Goal: Task Accomplishment & Management: Complete application form

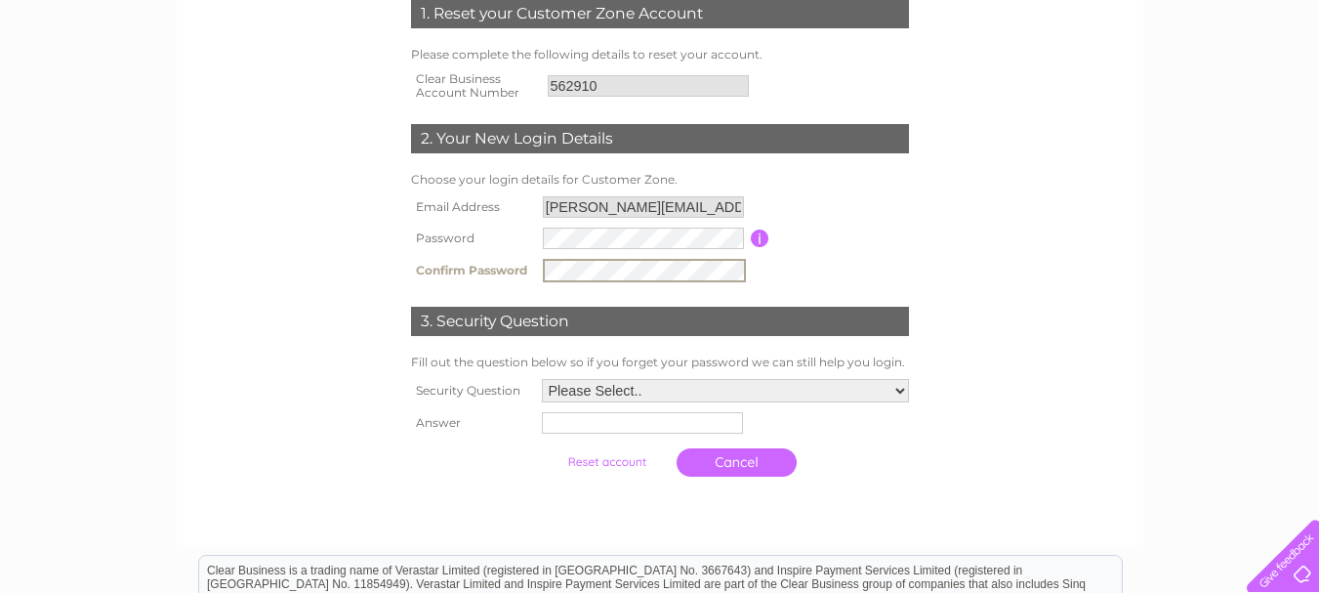
scroll to position [390, 0]
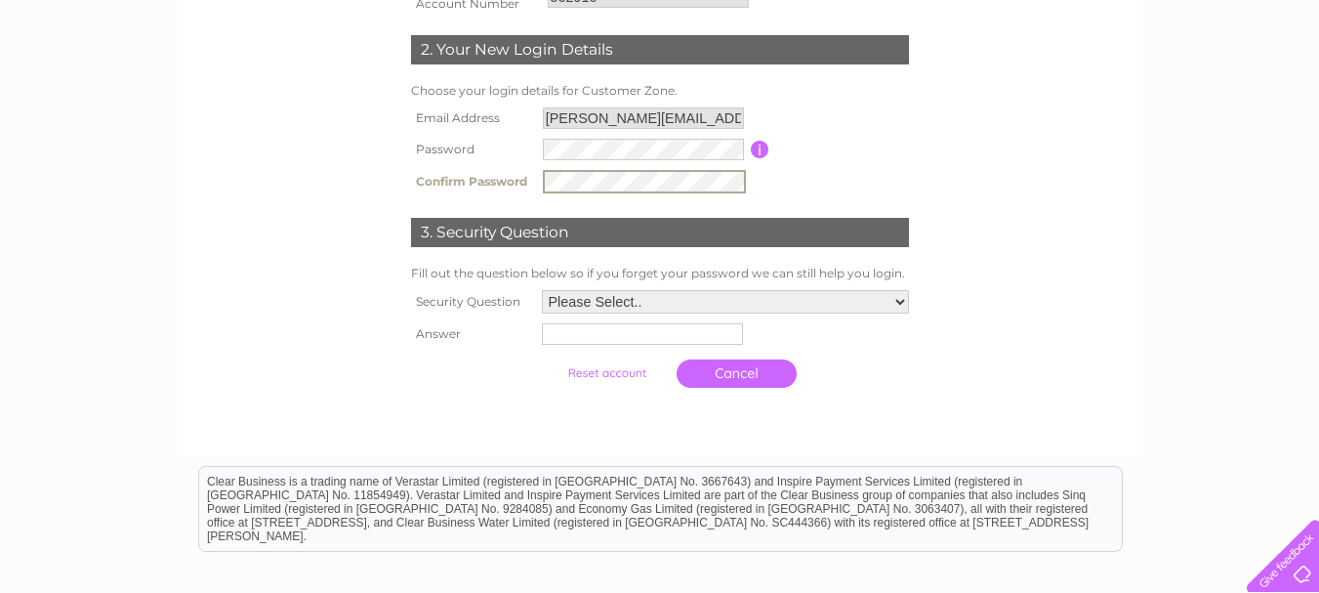
click at [897, 301] on select "Please Select.. In what town or city was your first job? In what town or city d…" at bounding box center [725, 301] width 367 height 23
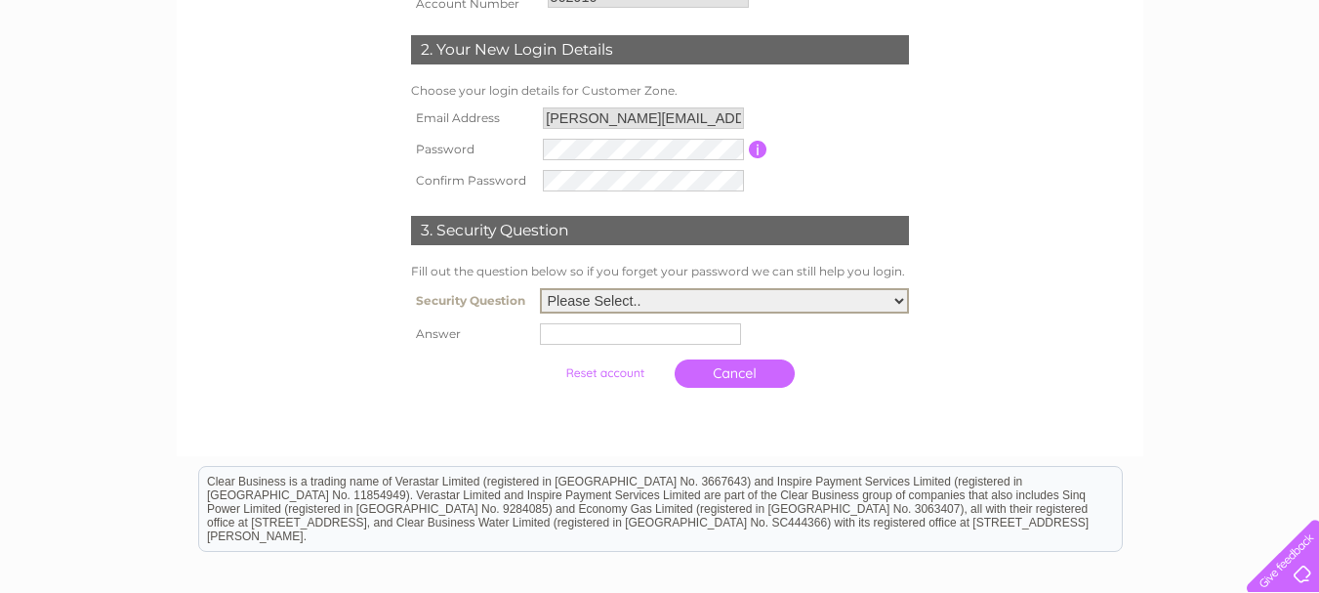
select select "5"
click at [540, 289] on select "Please Select.. In what town or city was your first job? In what town or city d…" at bounding box center [724, 300] width 369 height 25
click at [593, 336] on input "text" at bounding box center [643, 332] width 203 height 23
type input "Figaro"
click at [601, 370] on input "submit" at bounding box center [607, 370] width 120 height 27
